Goal: Use online tool/utility: Utilize a website feature to perform a specific function

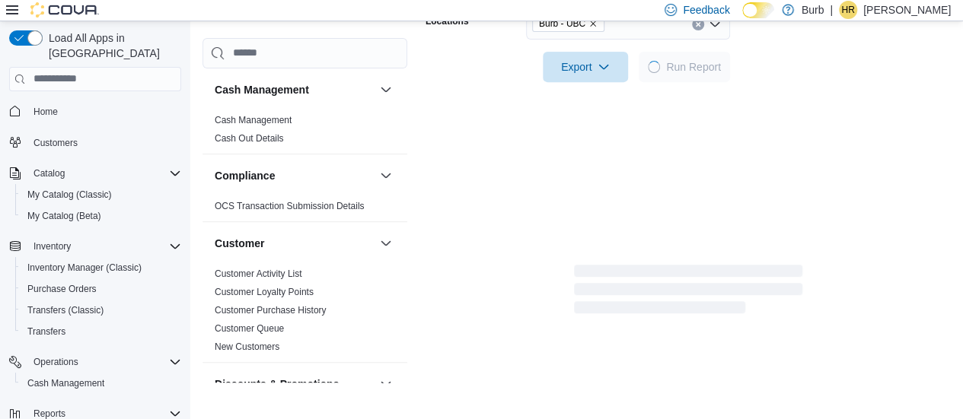
scroll to position [174, 0]
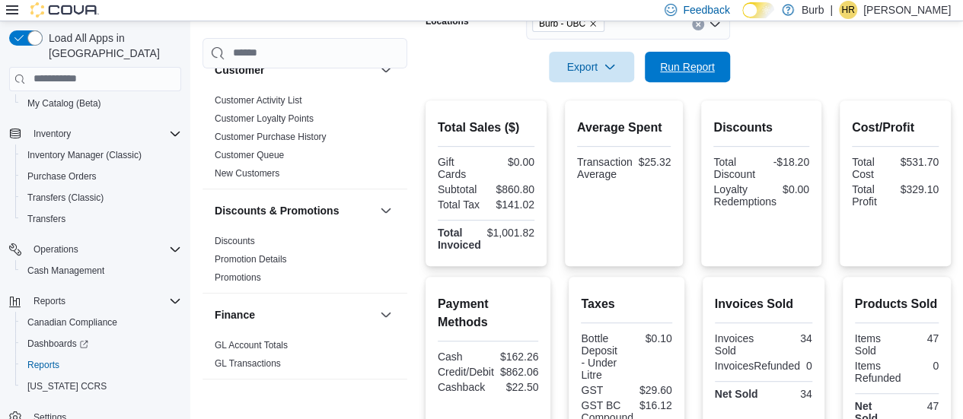
click at [694, 69] on span "Run Report" at bounding box center [687, 66] width 55 height 15
click at [680, 76] on span "Run Report" at bounding box center [687, 66] width 67 height 30
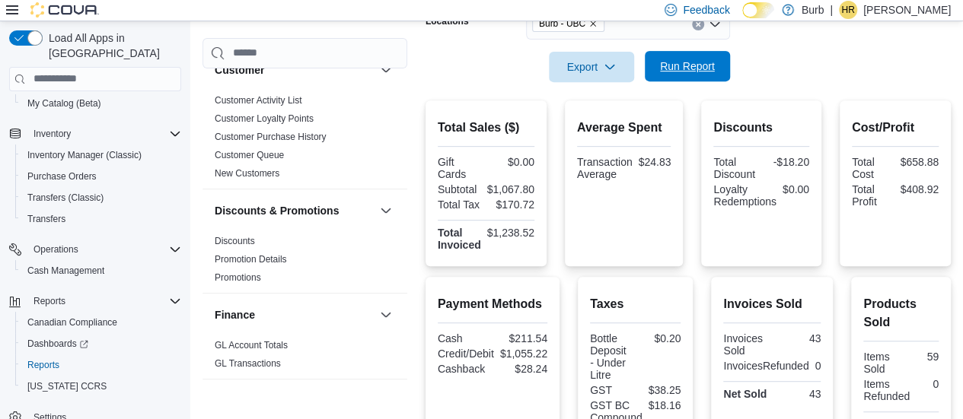
click at [677, 76] on span "Run Report" at bounding box center [687, 66] width 67 height 30
drag, startPoint x: 677, startPoint y: 76, endPoint x: 690, endPoint y: 54, distance: 25.2
click at [690, 54] on span "Run Report" at bounding box center [687, 66] width 67 height 30
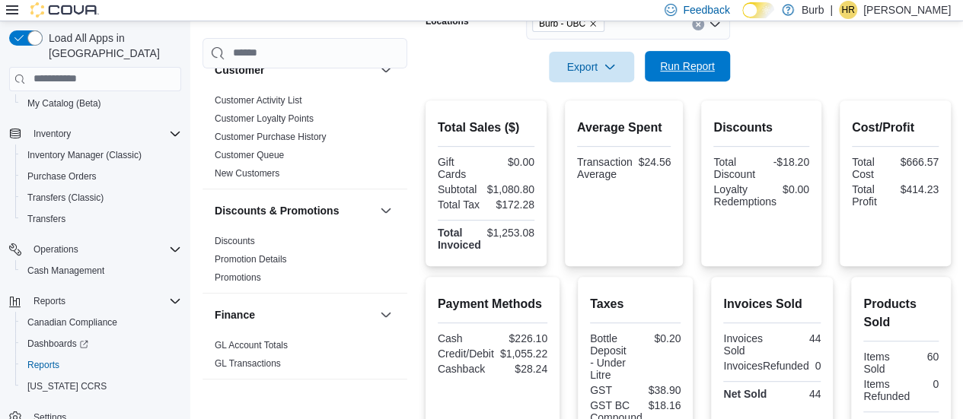
click at [690, 54] on span "Run Report" at bounding box center [687, 66] width 67 height 30
click at [677, 60] on span "Run Report" at bounding box center [687, 66] width 55 height 15
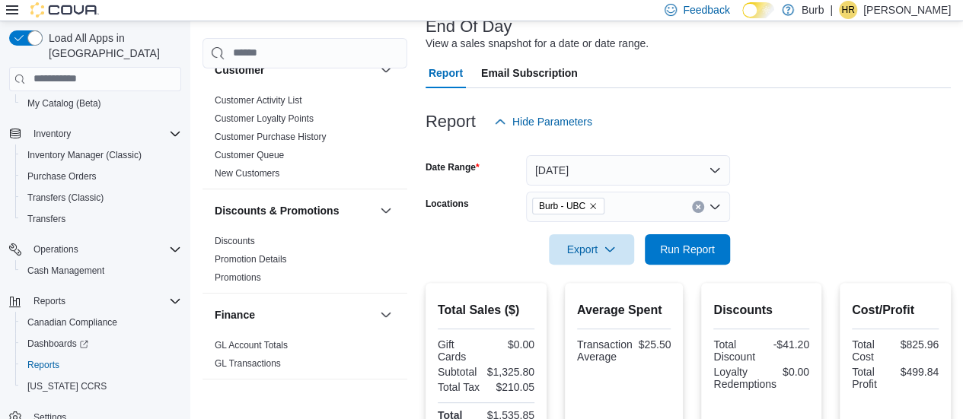
scroll to position [101, 0]
click at [702, 253] on span "Run Report" at bounding box center [687, 249] width 55 height 15
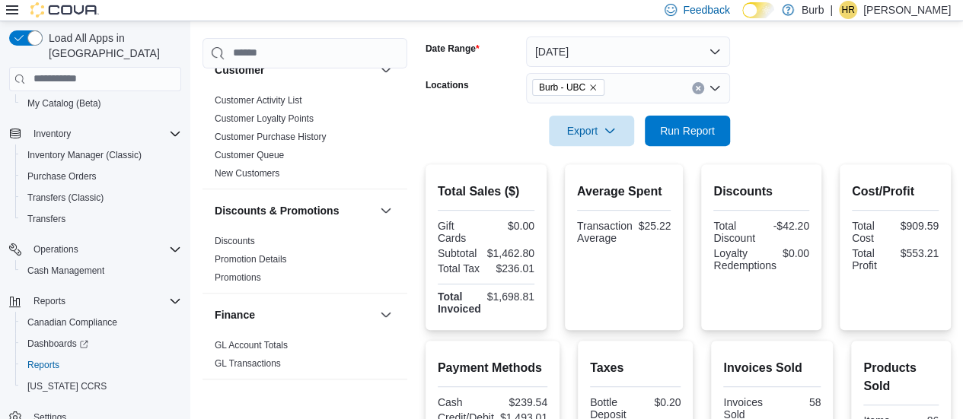
scroll to position [222, 0]
